Goal: Information Seeking & Learning: Learn about a topic

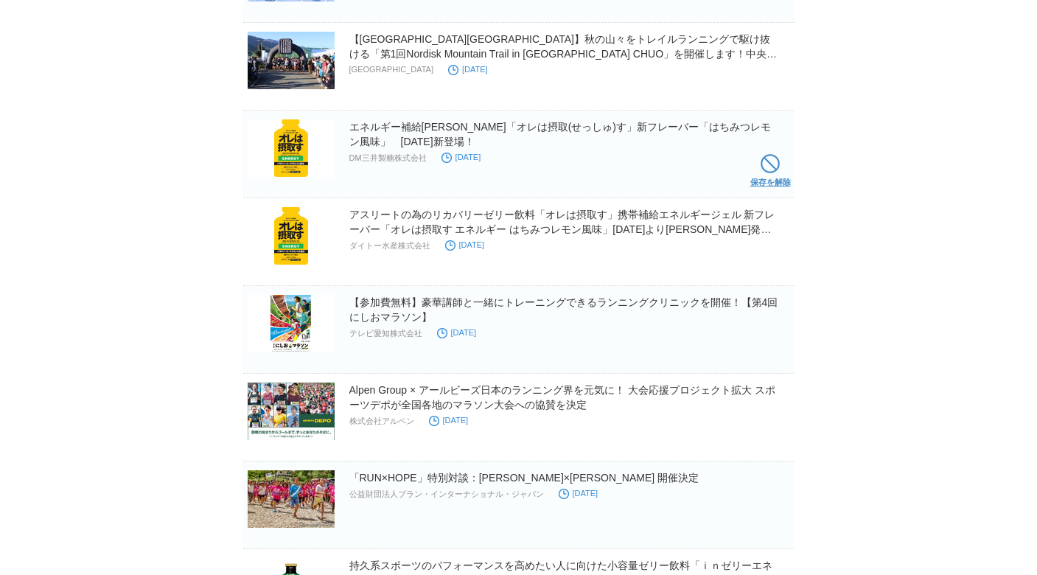
click at [766, 169] on span at bounding box center [769, 163] width 19 height 19
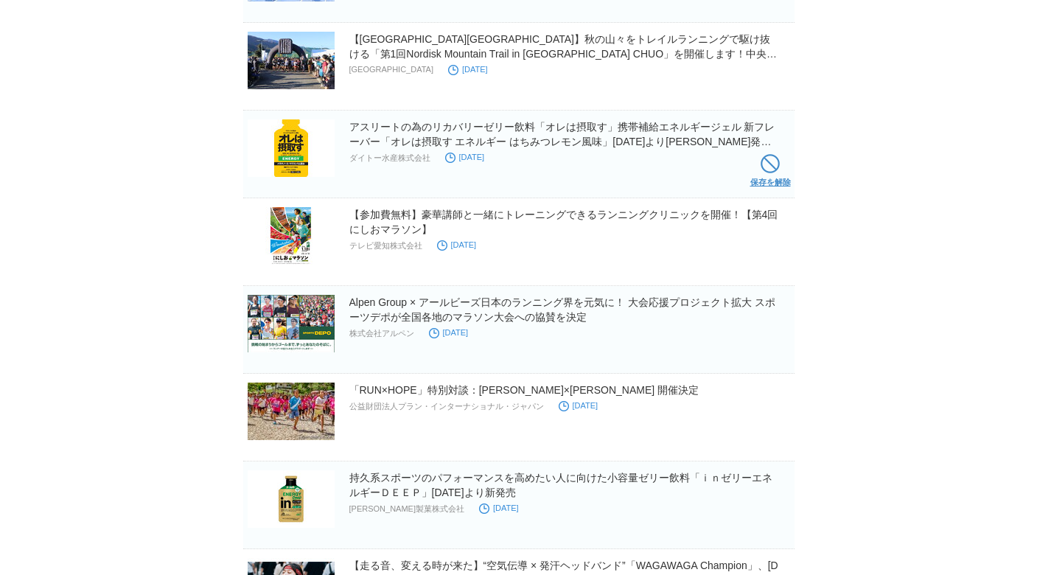
click at [774, 161] on span at bounding box center [769, 163] width 19 height 19
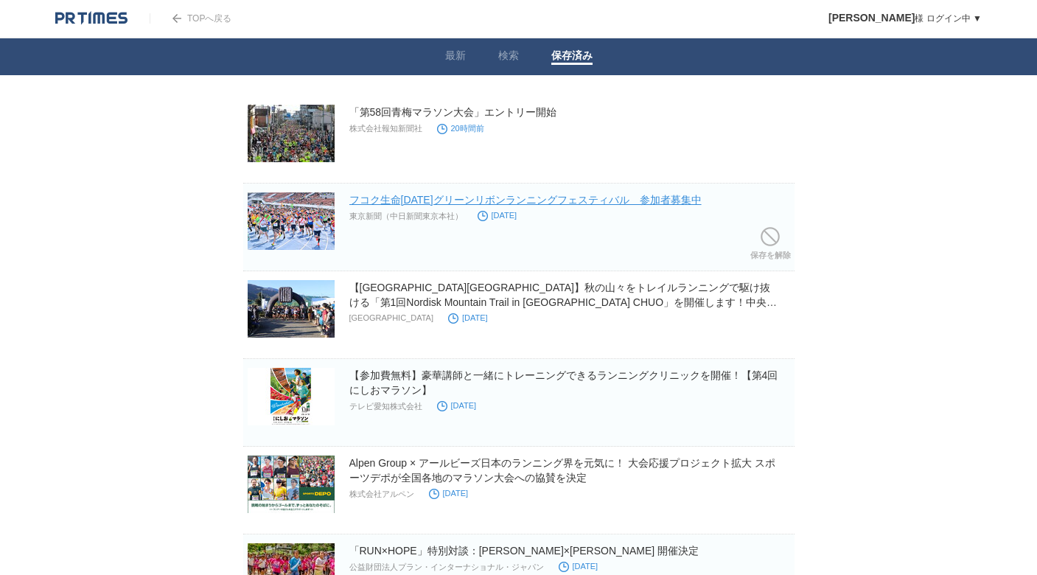
click at [662, 197] on link "フコク生命[DATE]グリーンリボンランニングフェスティバル　参加者募集中" at bounding box center [525, 200] width 352 height 12
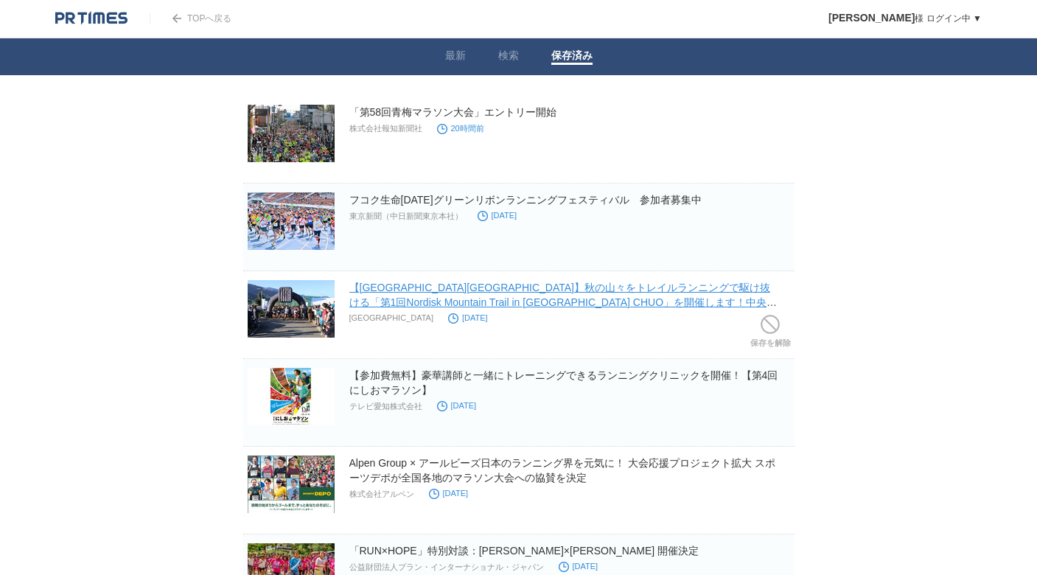
click at [640, 290] on link "【[GEOGRAPHIC_DATA][GEOGRAPHIC_DATA]】秋の山々をトレイルランニングで駆け抜ける「第1回Nordisk Mountain Tr…" at bounding box center [563, 301] width 428 height 41
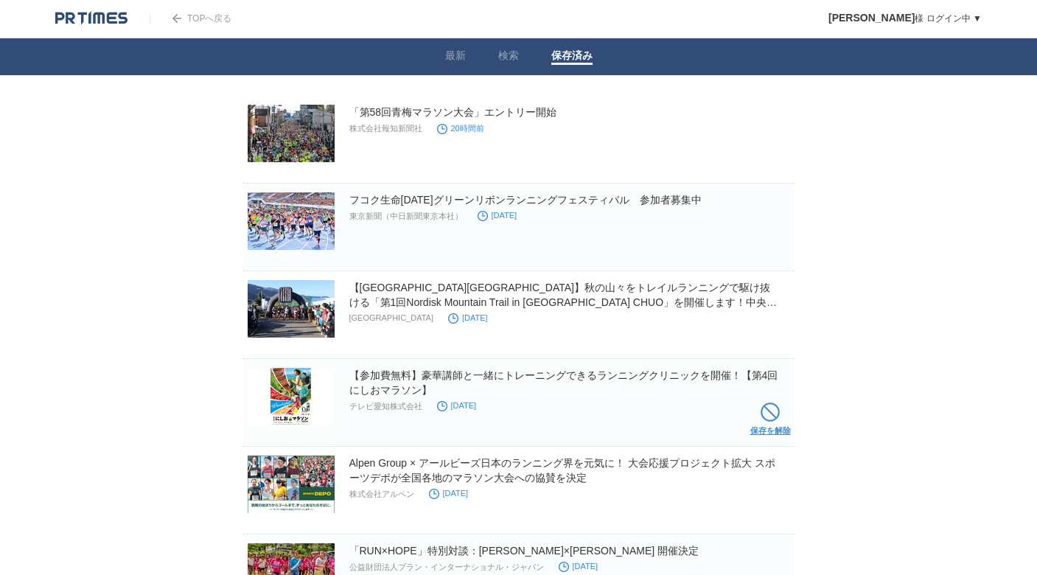
click at [771, 413] on span at bounding box center [769, 411] width 19 height 19
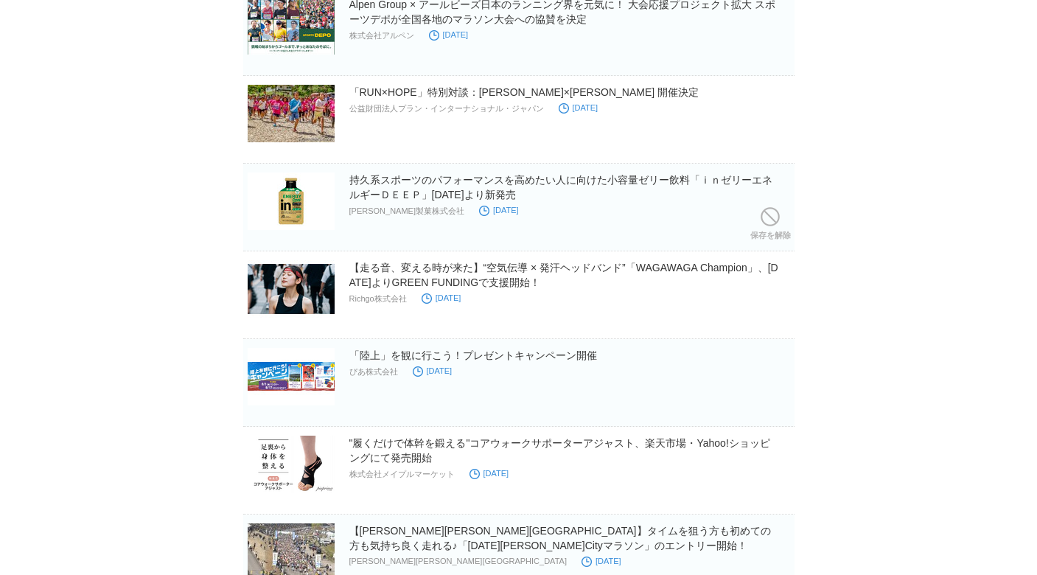
scroll to position [376, 0]
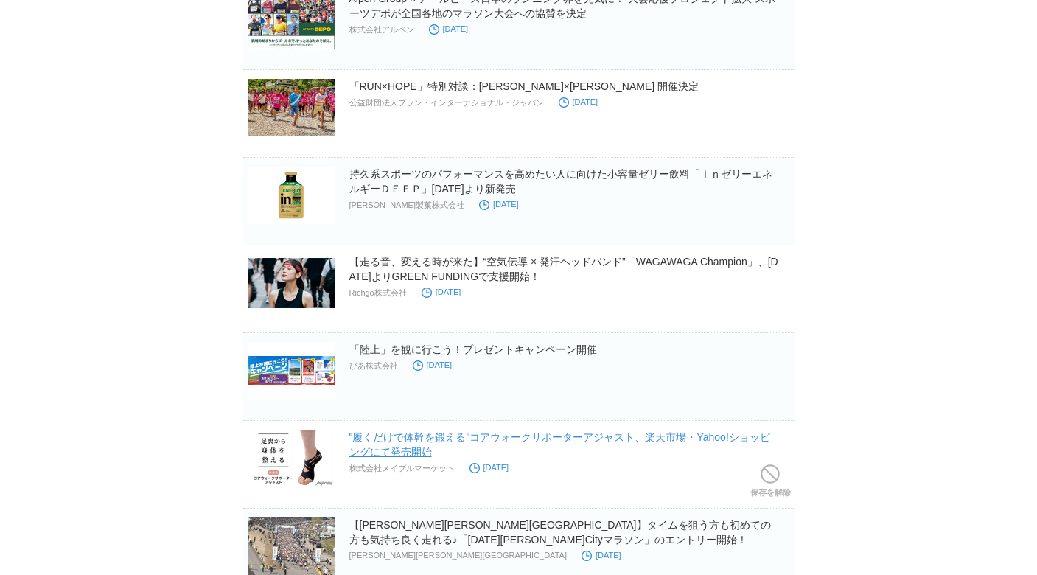
click at [660, 439] on link ""履くだけで体幹を鍛える"コアウォークサポーターアジャスト、楽天市場・Yahoo!ショッピングにて発売開始" at bounding box center [559, 444] width 421 height 27
click at [770, 485] on link "保存を解除" at bounding box center [770, 483] width 41 height 47
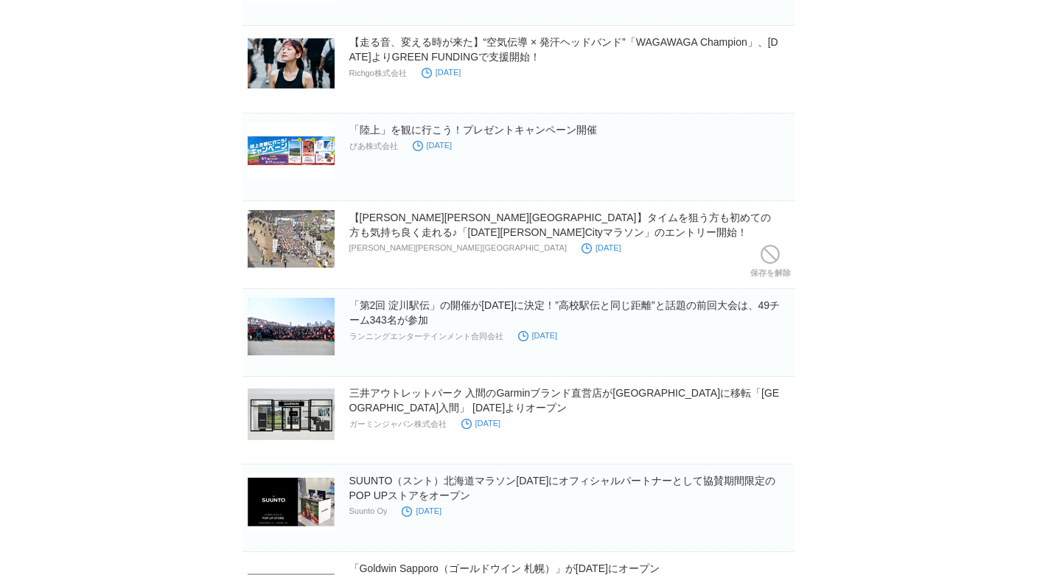
scroll to position [605, 0]
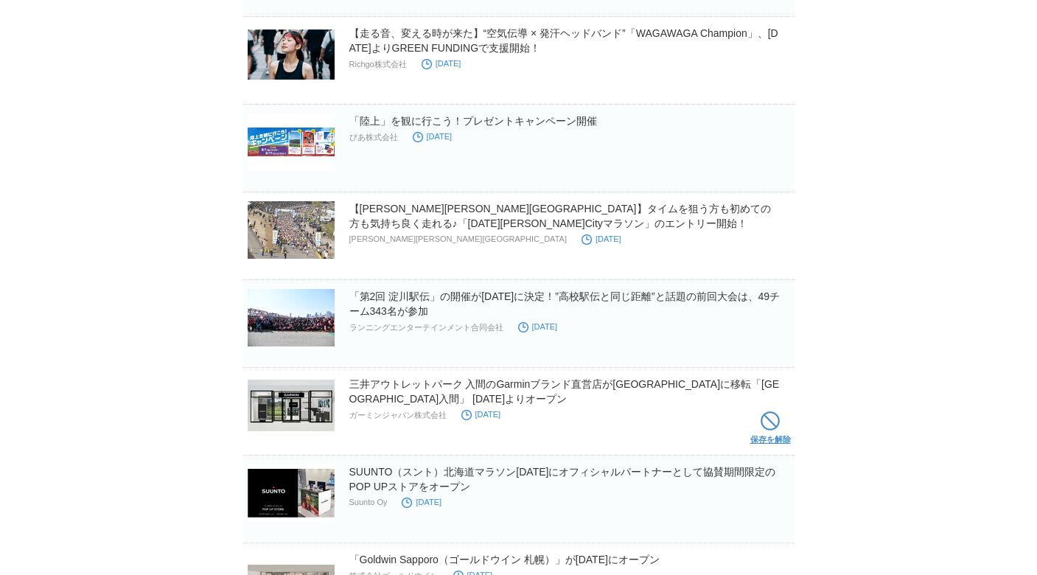
click at [769, 415] on span at bounding box center [769, 420] width 19 height 19
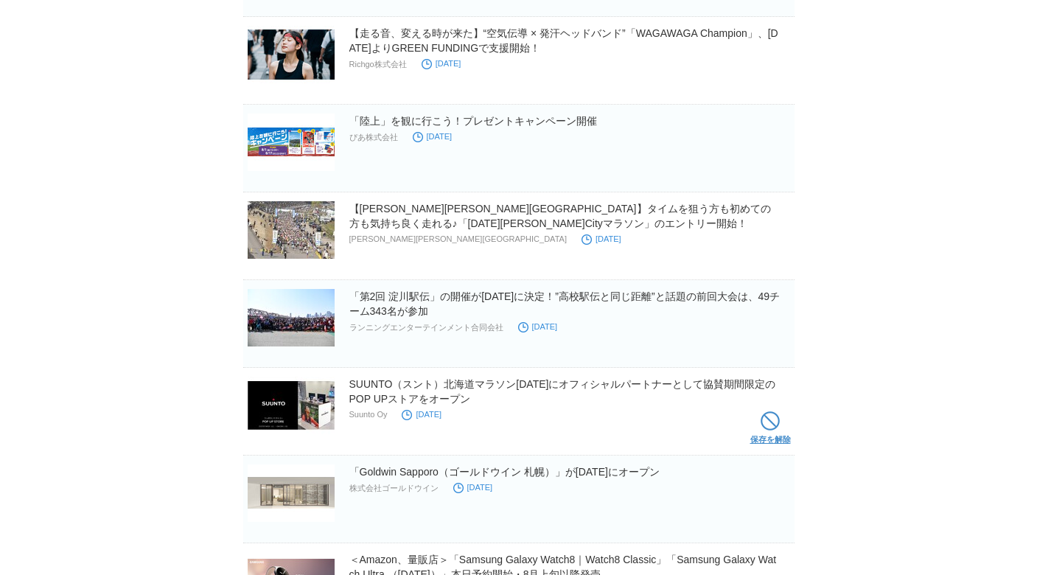
click at [770, 433] on link "保存を解除" at bounding box center [770, 430] width 41 height 47
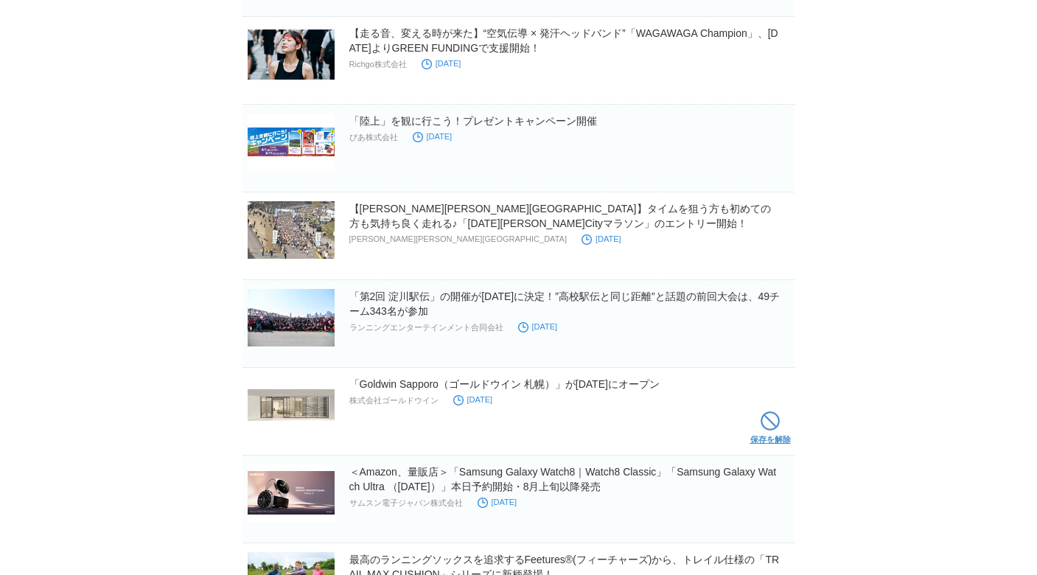
click at [778, 428] on span at bounding box center [769, 420] width 19 height 19
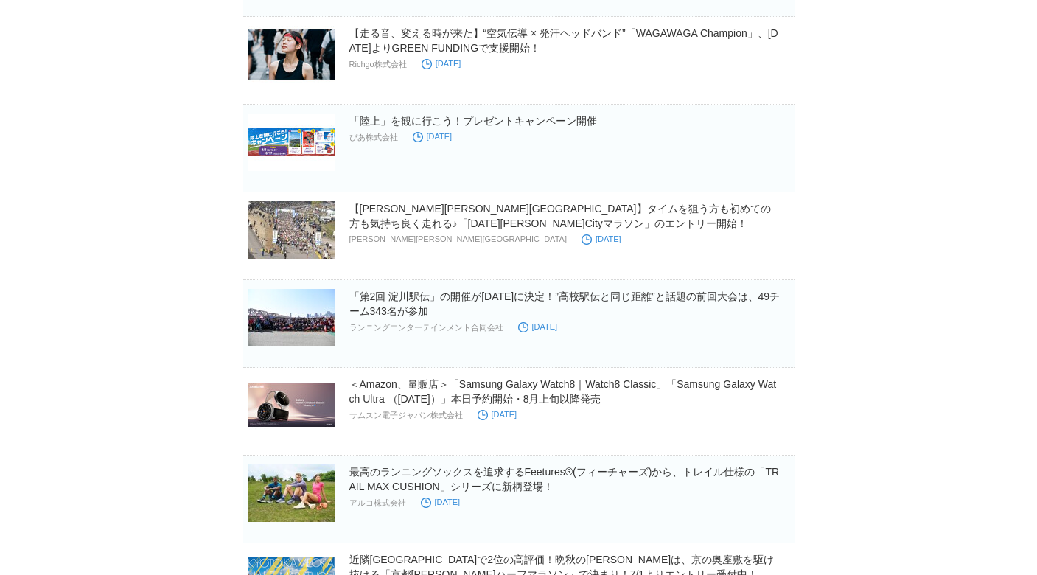
click at [778, 428] on section "＜Amazon、量販店＞「Samsung Galaxy Watch8｜Watch8 Classic」「Samsung Galaxy Watch Ultra （…" at bounding box center [518, 415] width 551 height 79
click at [777, 427] on span at bounding box center [769, 420] width 19 height 19
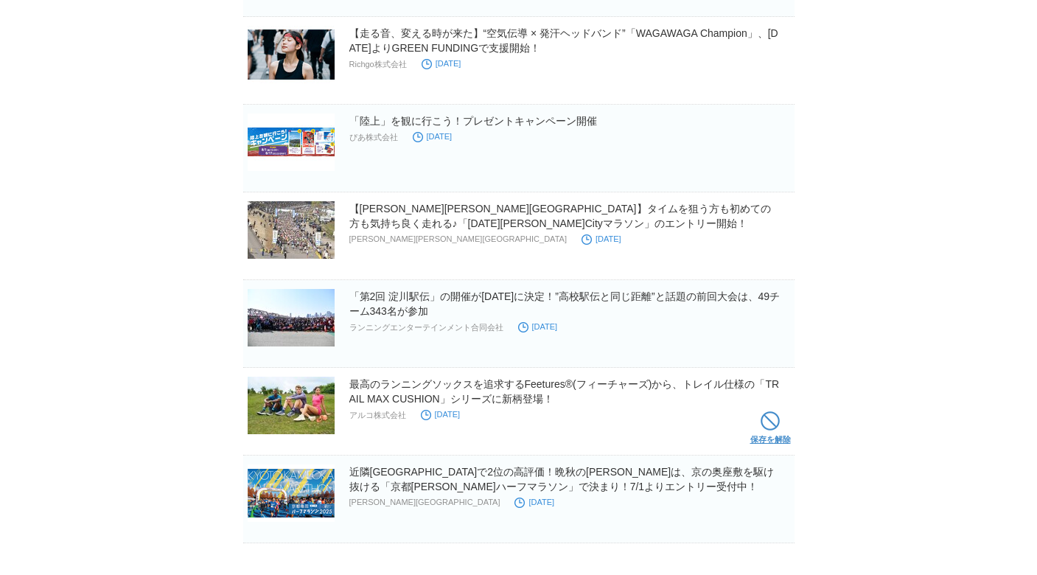
click at [775, 423] on span at bounding box center [769, 420] width 19 height 19
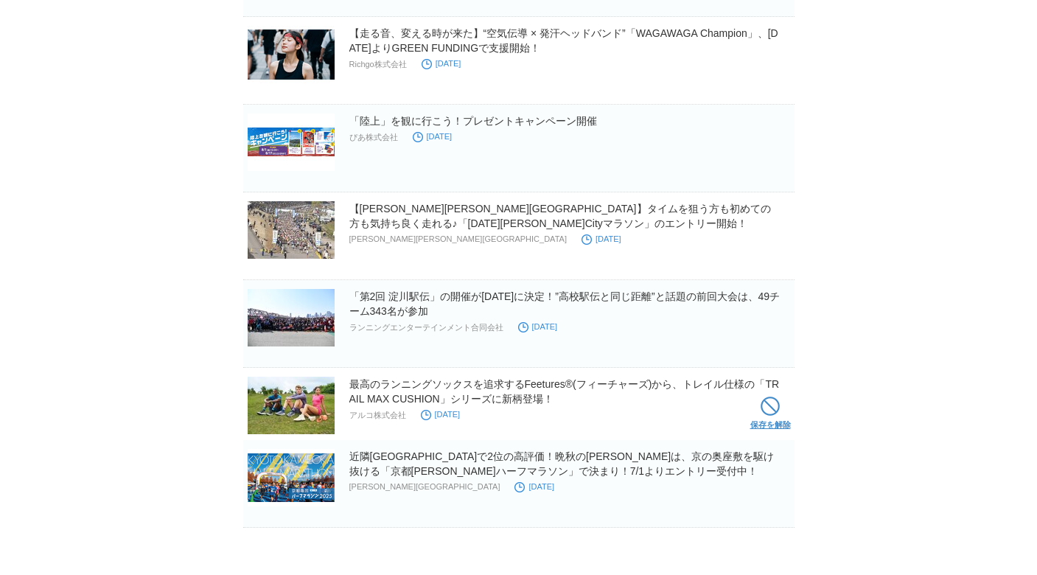
scroll to position [592, 0]
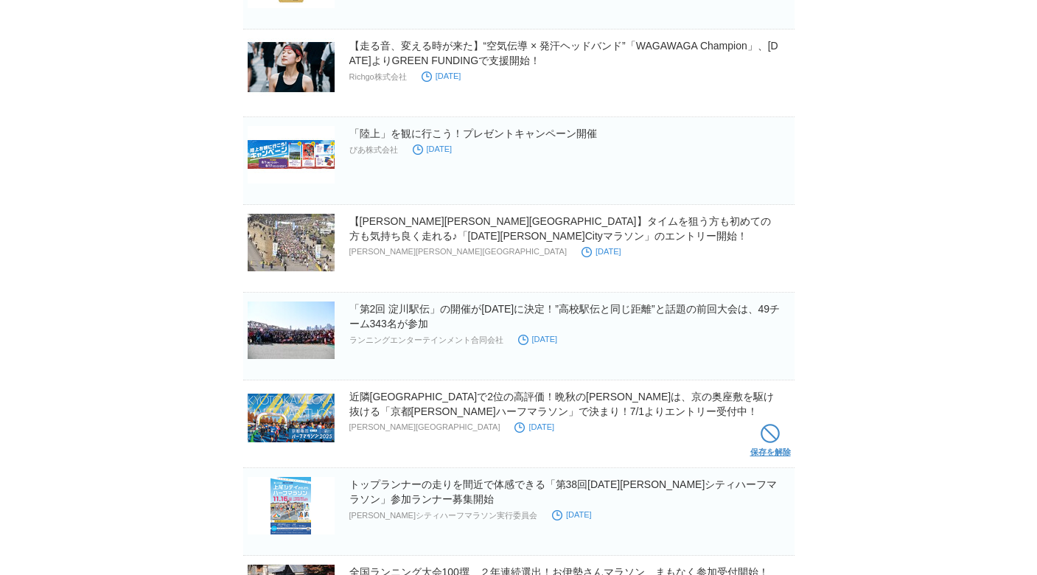
click at [773, 428] on span at bounding box center [769, 433] width 19 height 19
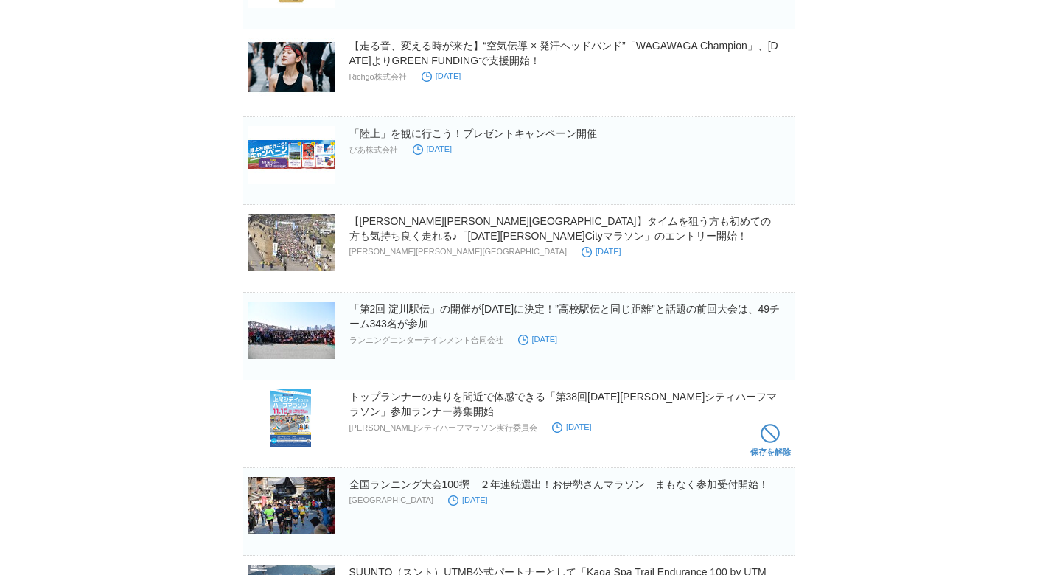
click at [773, 435] on span at bounding box center [769, 433] width 19 height 19
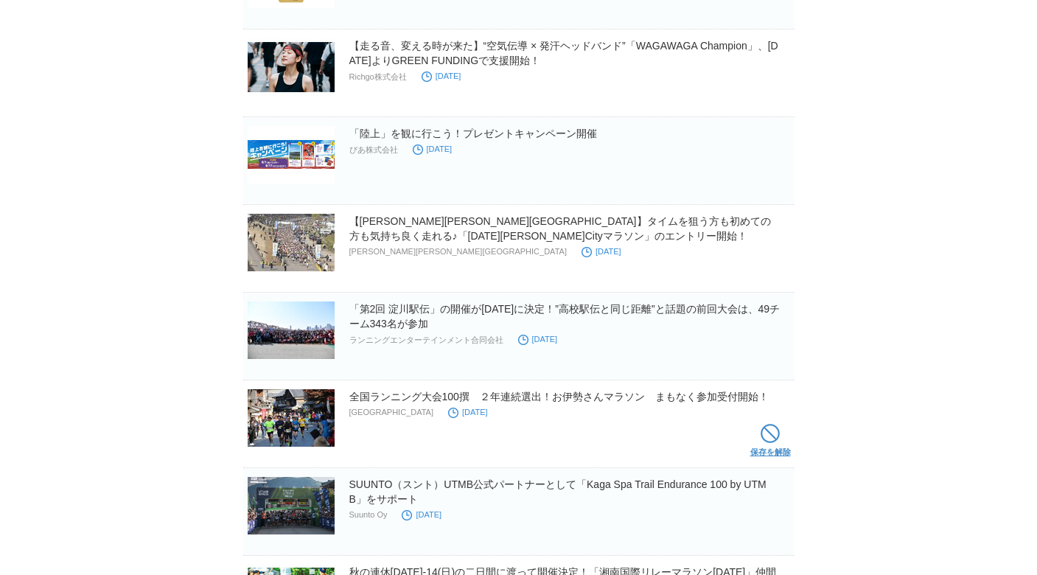
click at [772, 438] on span at bounding box center [769, 433] width 19 height 19
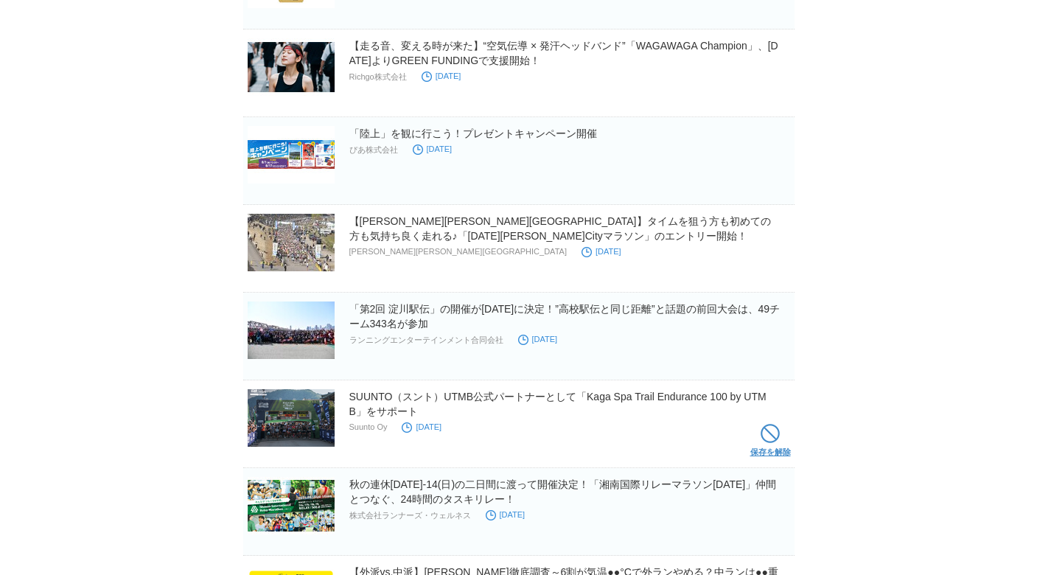
click at [768, 442] on span at bounding box center [769, 433] width 19 height 19
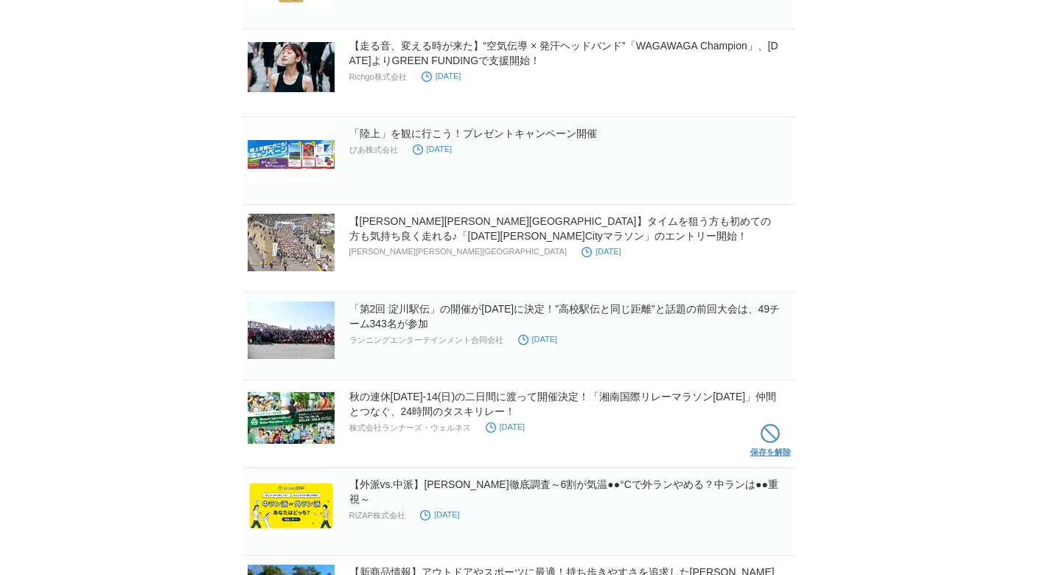
click at [768, 437] on span at bounding box center [769, 433] width 19 height 19
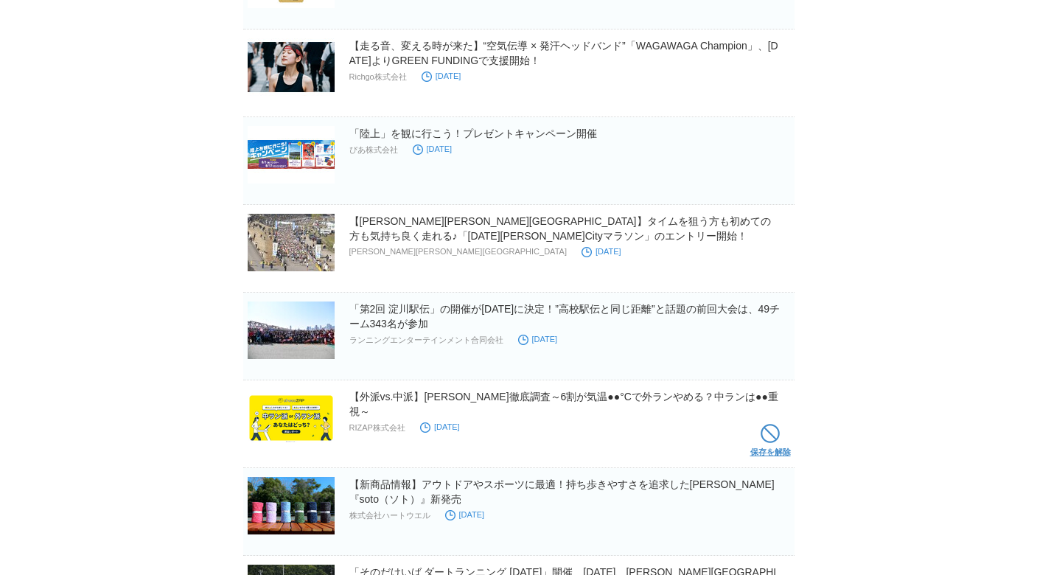
click at [774, 437] on span at bounding box center [769, 433] width 19 height 19
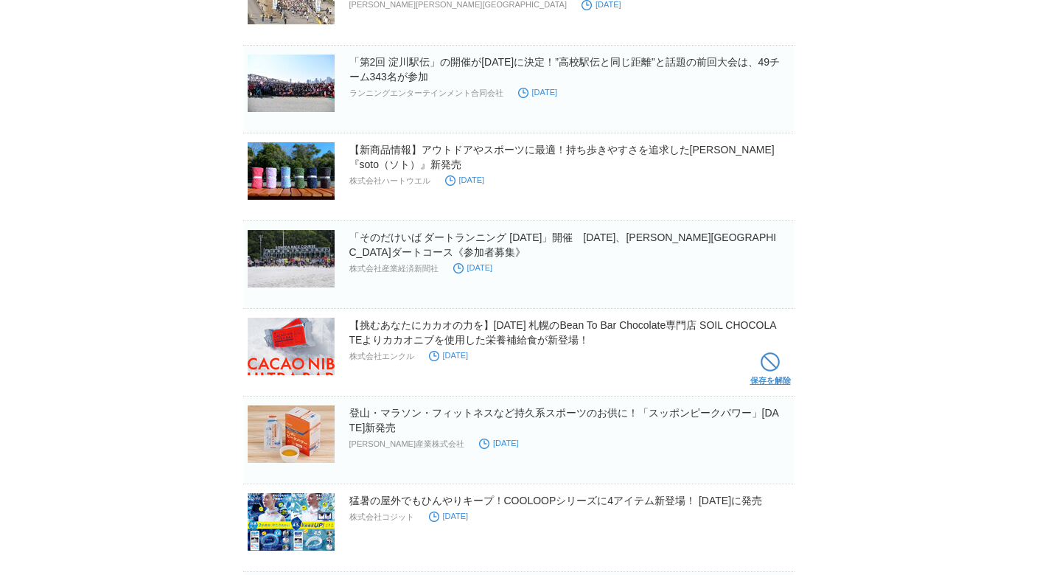
scroll to position [919, 0]
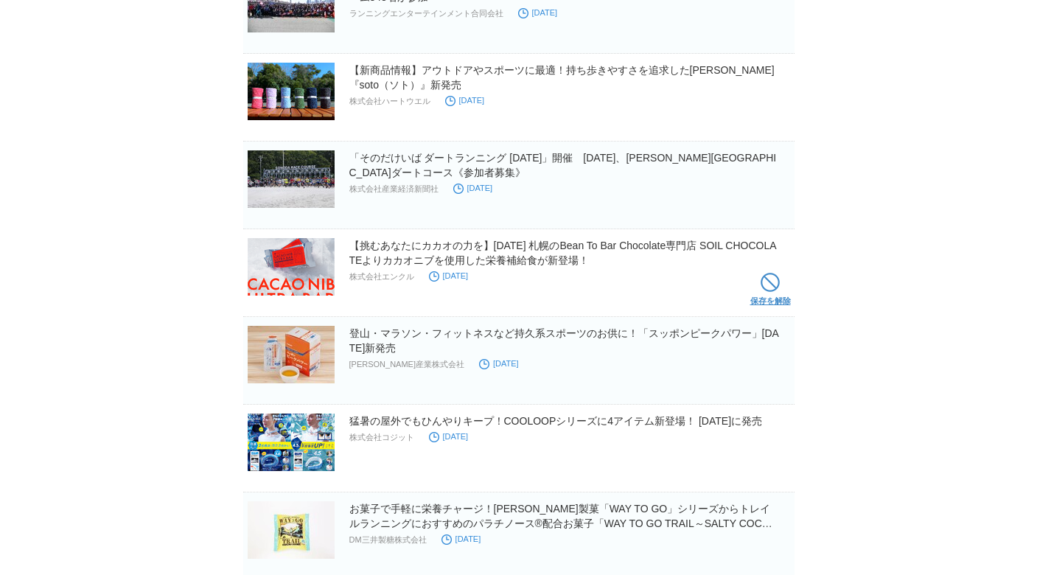
click at [774, 280] on span at bounding box center [769, 282] width 19 height 19
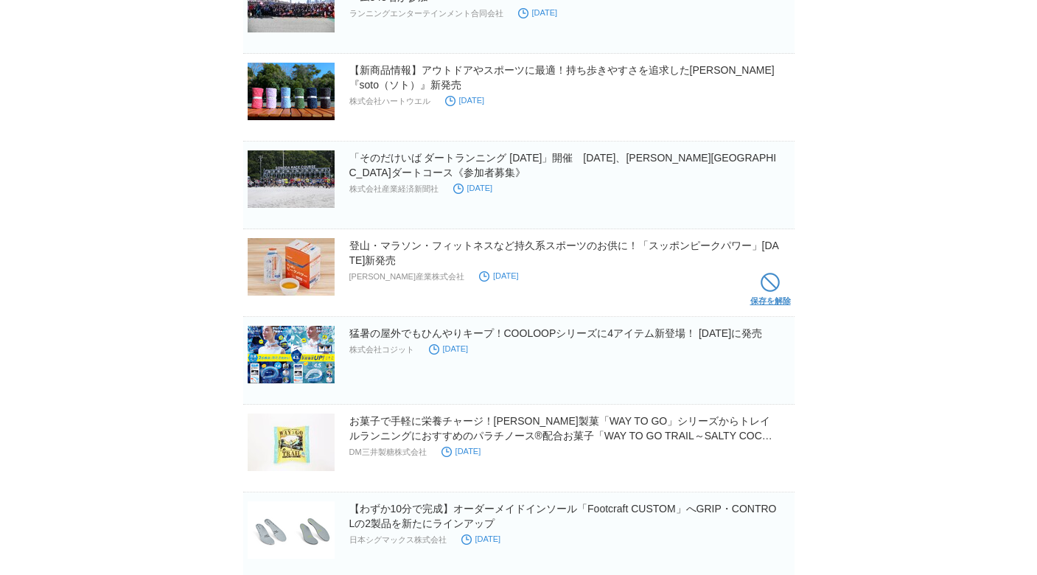
click at [767, 290] on span at bounding box center [769, 282] width 19 height 19
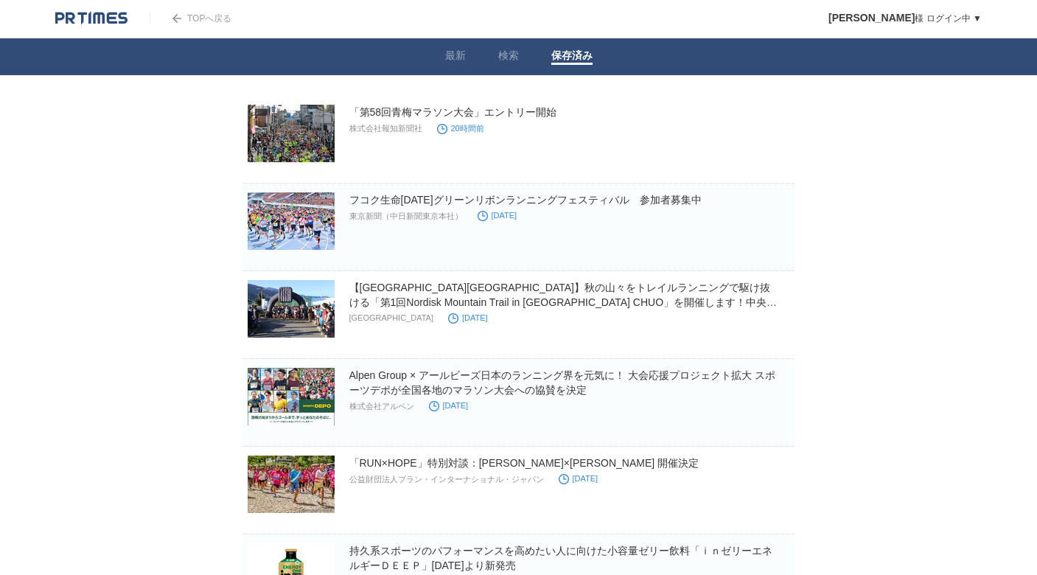
scroll to position [0, 0]
click at [532, 198] on link "フコク生命[DATE]グリーンリボンランニングフェスティバル　参加者募集中" at bounding box center [525, 200] width 352 height 12
click at [764, 236] on span at bounding box center [769, 236] width 19 height 19
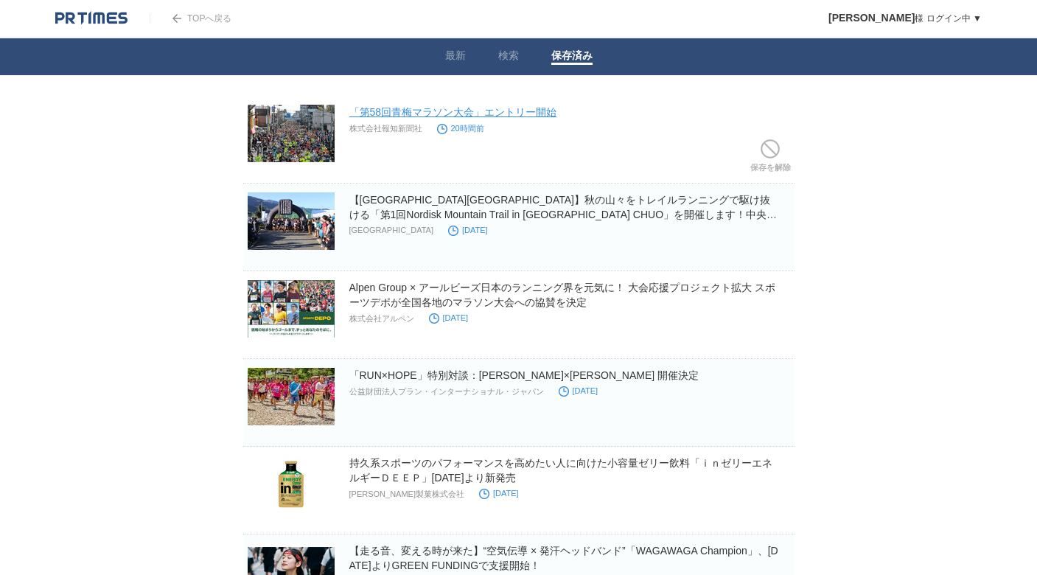
click at [496, 110] on link "「第58回青梅マラソン大会」エントリー開始" at bounding box center [453, 112] width 208 height 12
